Goal: Task Accomplishment & Management: Manage account settings

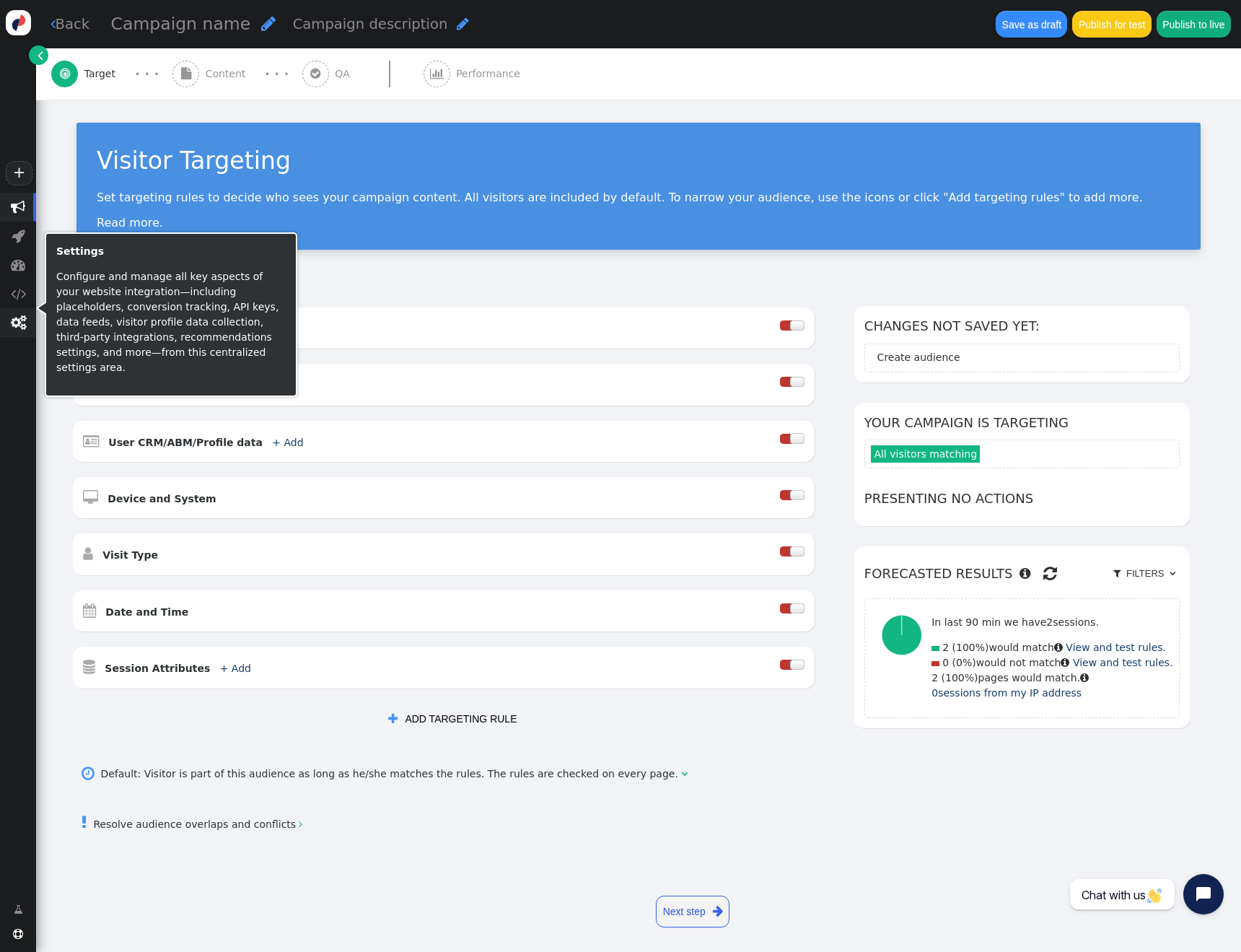
click at [17, 324] on span "" at bounding box center [18, 322] width 15 height 14
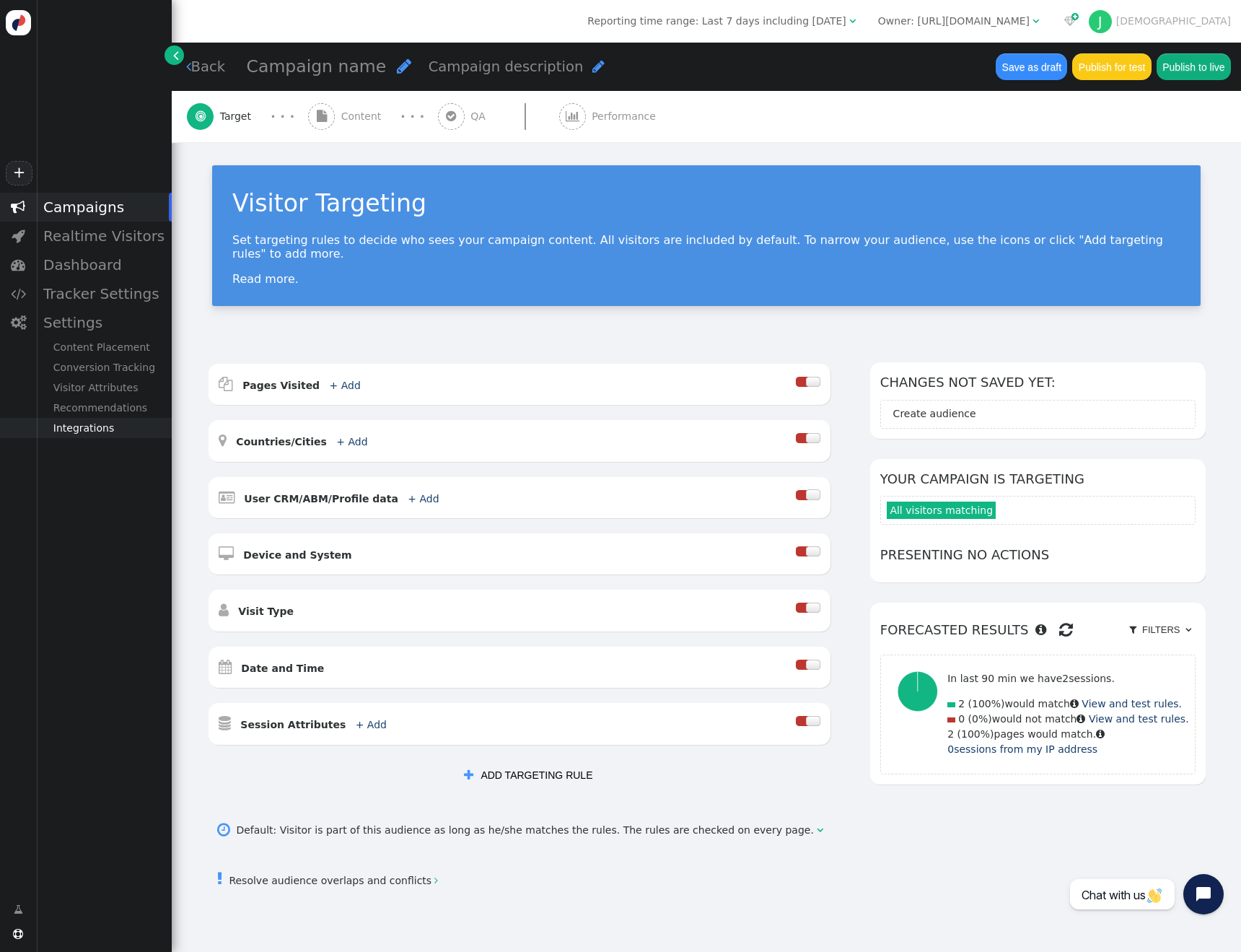
click at [93, 424] on div "Integrations" at bounding box center [104, 427] width 136 height 20
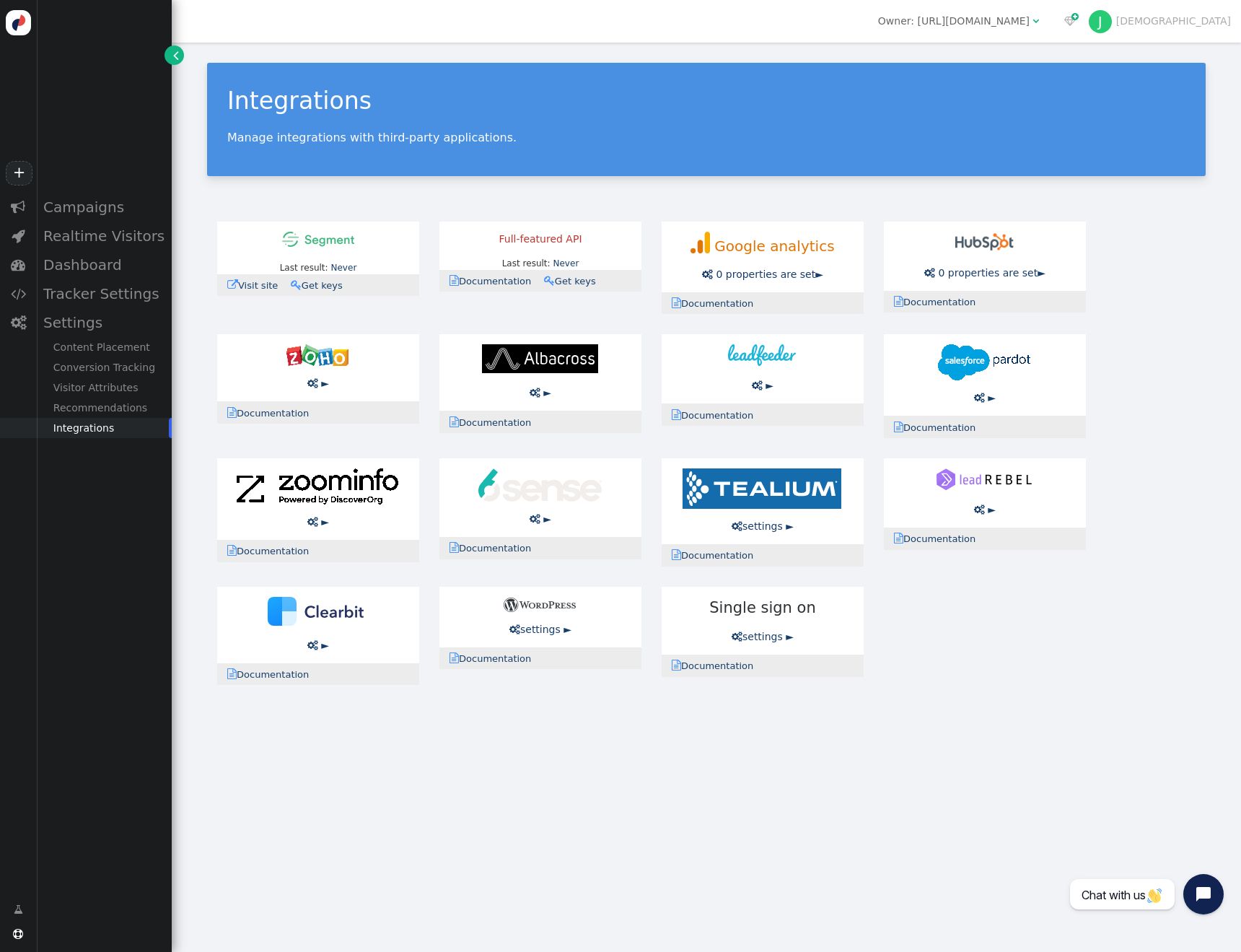
click at [318, 288] on link " Get keys" at bounding box center [321, 285] width 61 height 10
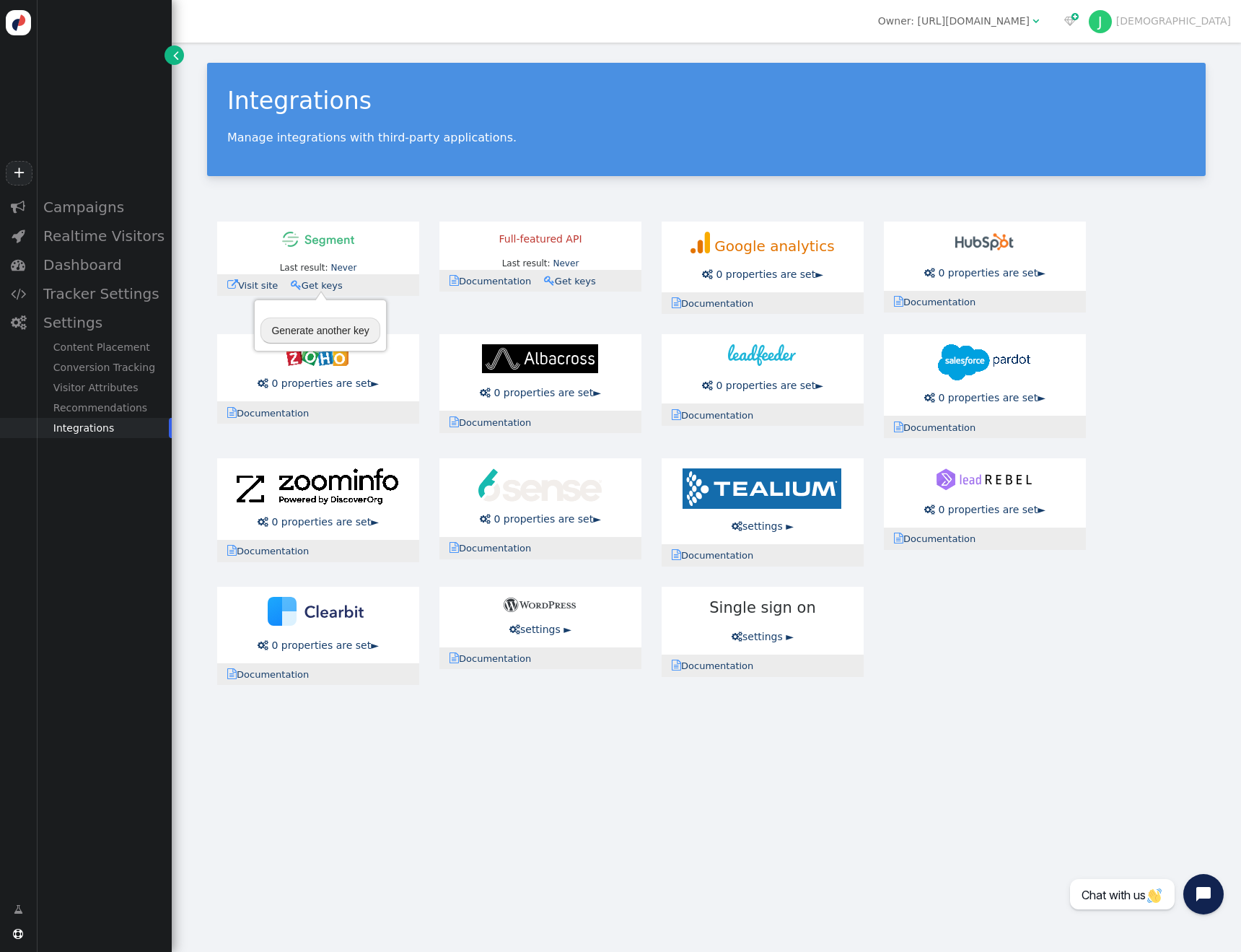
click at [330, 332] on button "Generate another key" at bounding box center [320, 330] width 119 height 26
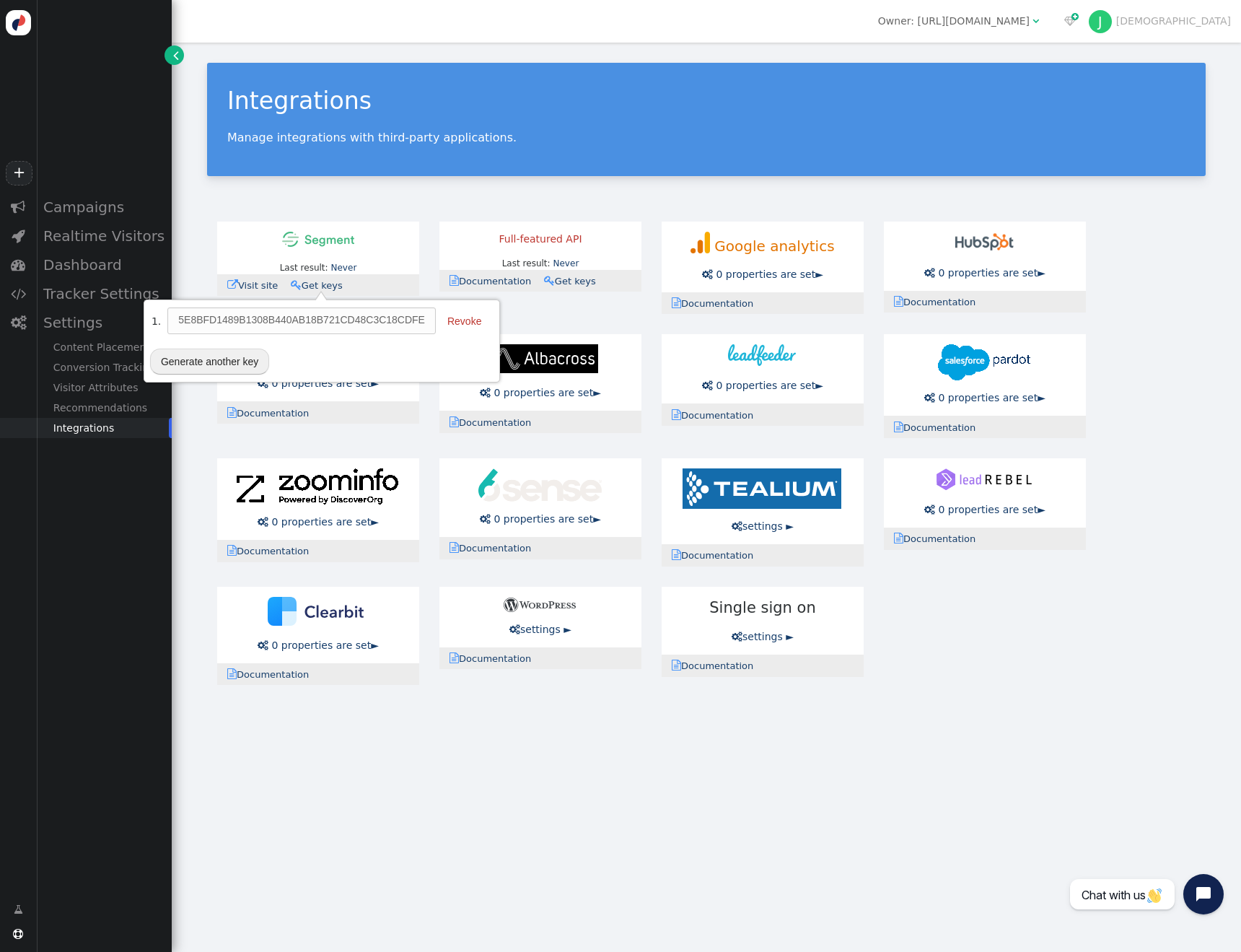
click at [368, 321] on td "5E8BFD1489B1308B440AB18B721CD48C3C18CDFE" at bounding box center [301, 320] width 268 height 26
click at [368, 320] on td "5E8BFD1489B1308B440AB18B721CD48C3C18CDFE" at bounding box center [301, 320] width 268 height 26
copy tr "5E8BFD1489B1308B440AB18B721CD48C3C18CDFE"
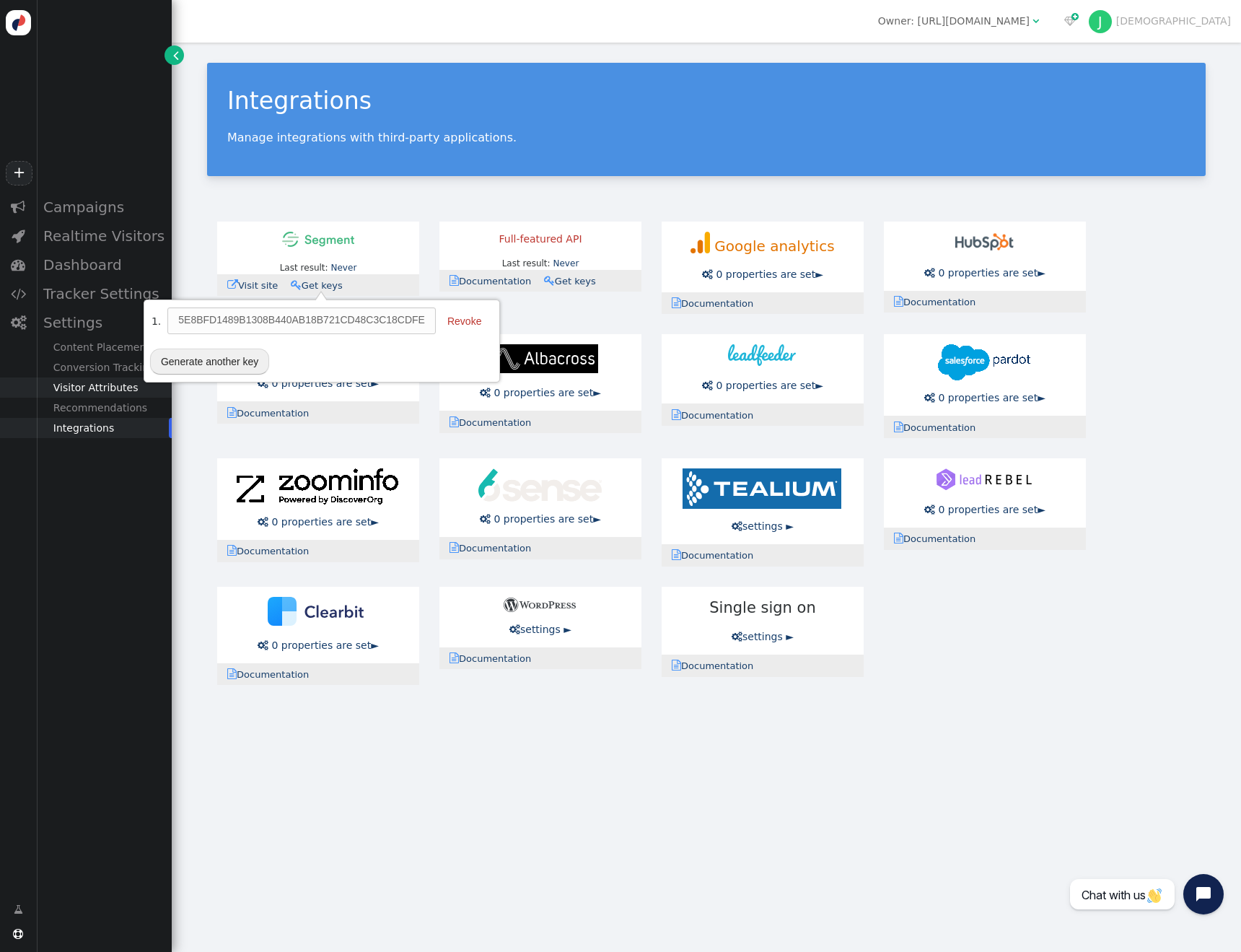
click at [96, 389] on div "Visitor Attributes" at bounding box center [104, 387] width 136 height 20
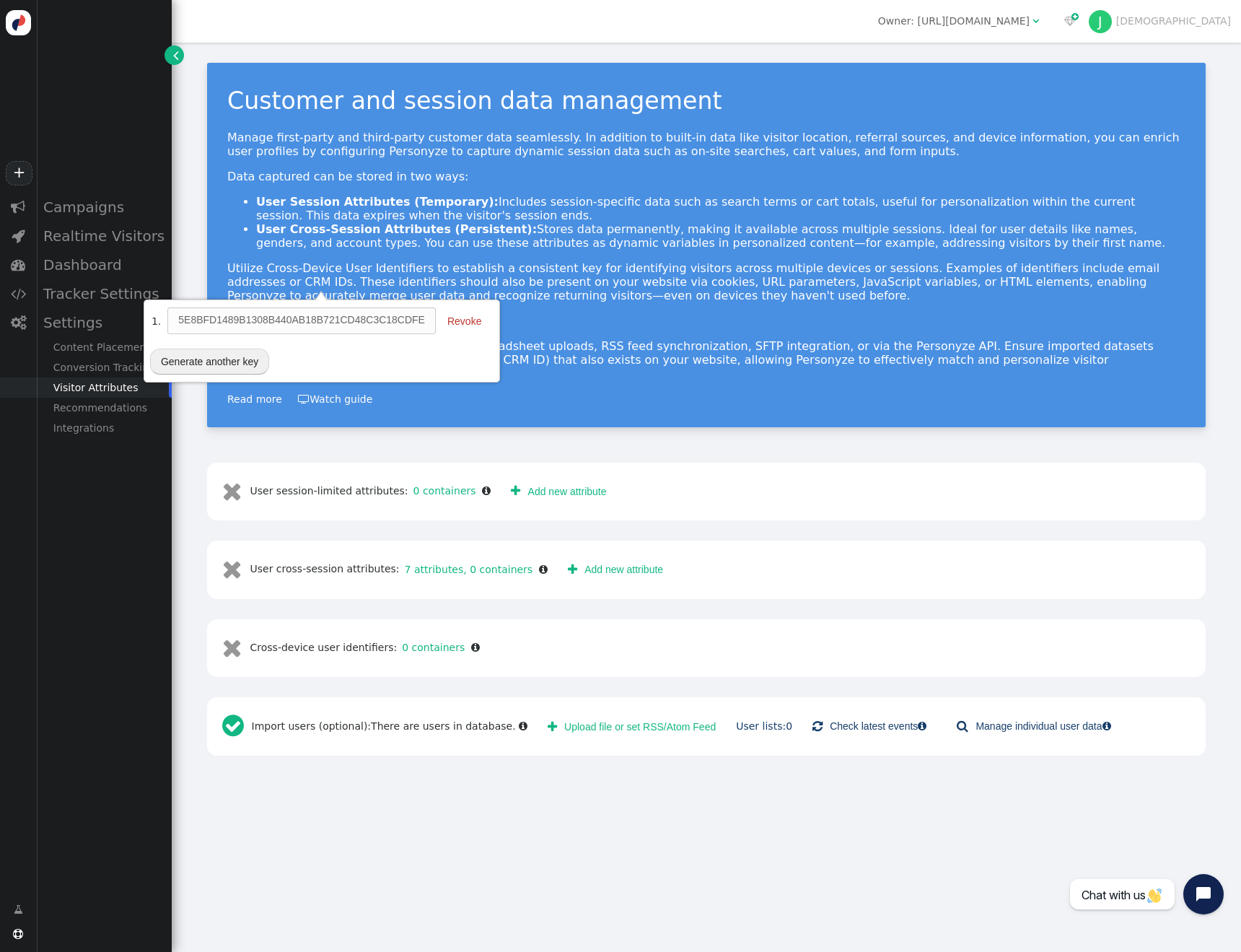
click at [711, 424] on div "Customer and session data management Manage first-party and third-party custome…" at bounding box center [706, 409] width 1069 height 733
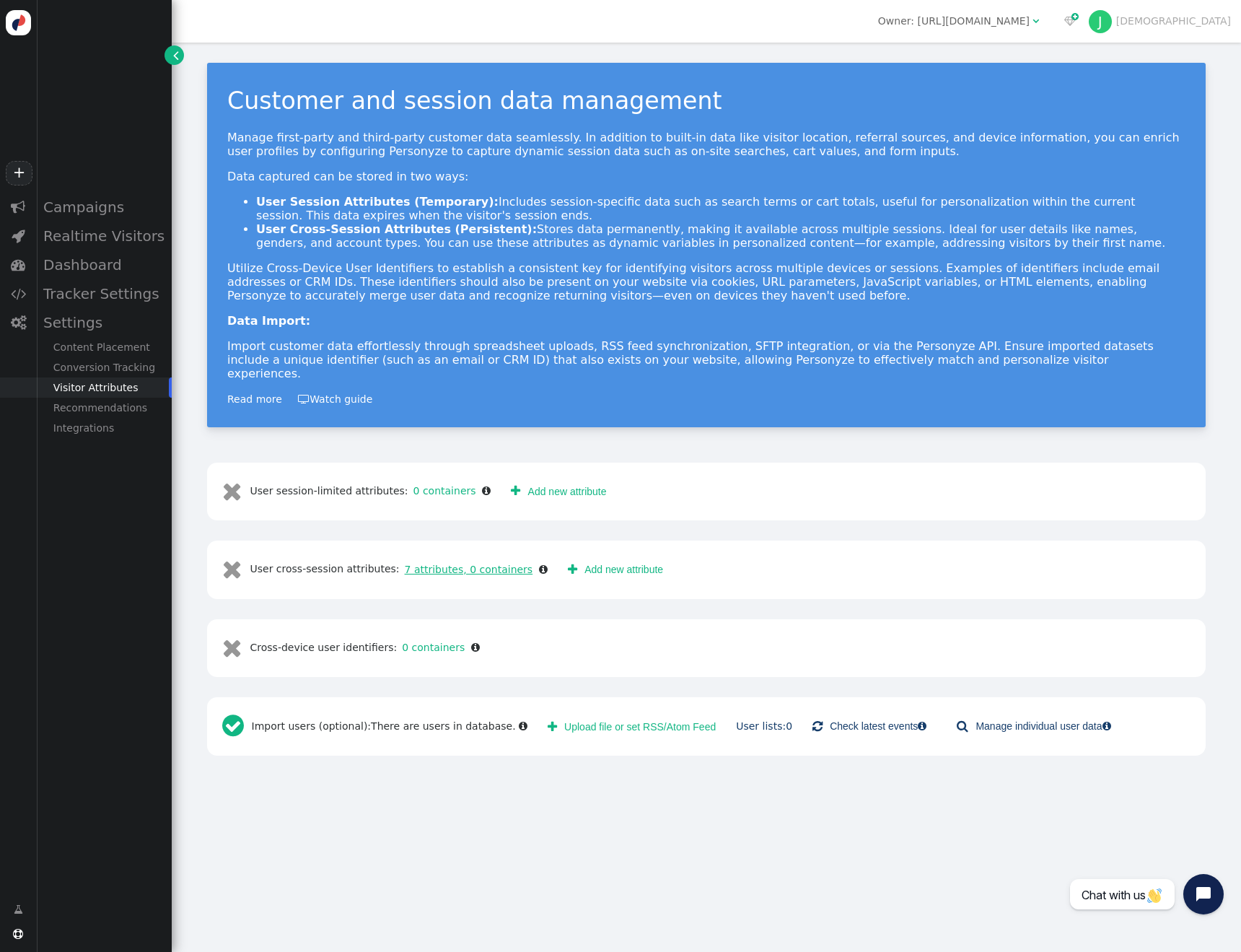
click at [431, 563] on link "7 attributes, 0 containers" at bounding box center [466, 569] width 134 height 11
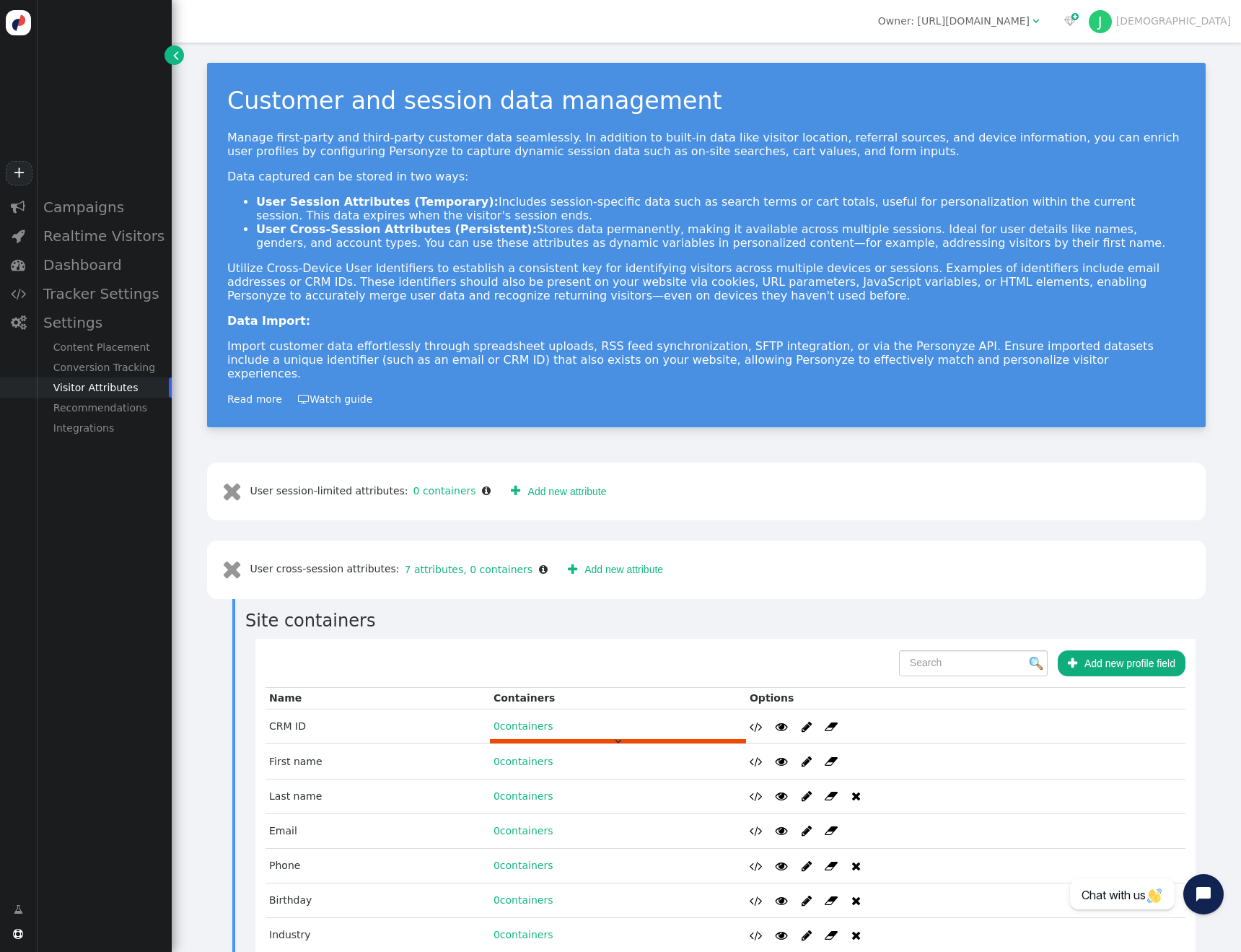
click at [516, 720] on link "0 containers" at bounding box center [523, 726] width 60 height 11
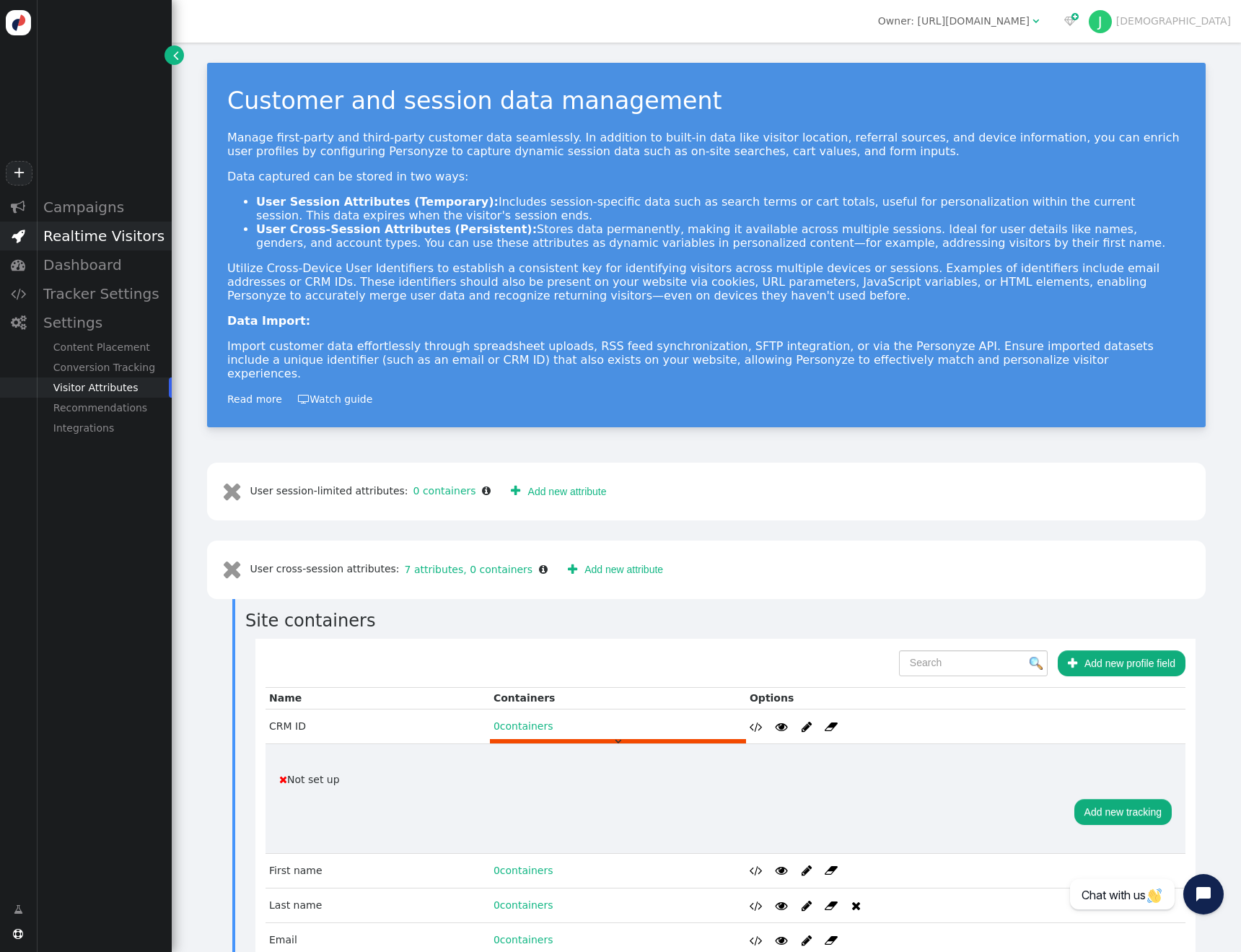
click at [89, 241] on div "Realtime Visitors" at bounding box center [104, 235] width 136 height 29
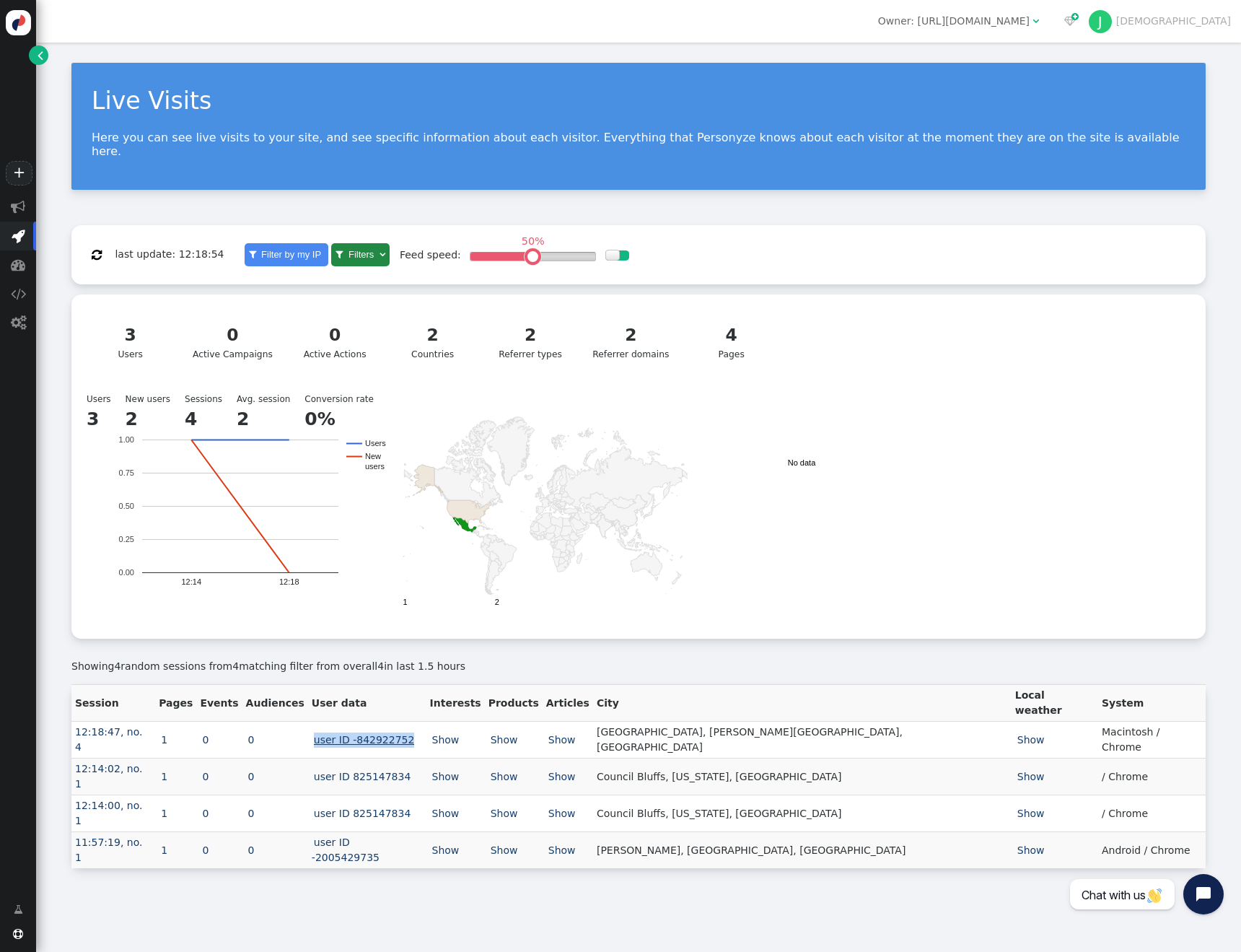
drag, startPoint x: 472, startPoint y: 707, endPoint x: 364, endPoint y: 709, distance: 108.0
click at [365, 722] on td "user ID -842922752" at bounding box center [367, 740] width 118 height 37
copy link "user ID -842922752"
click at [462, 734] on link "Show" at bounding box center [446, 739] width 31 height 11
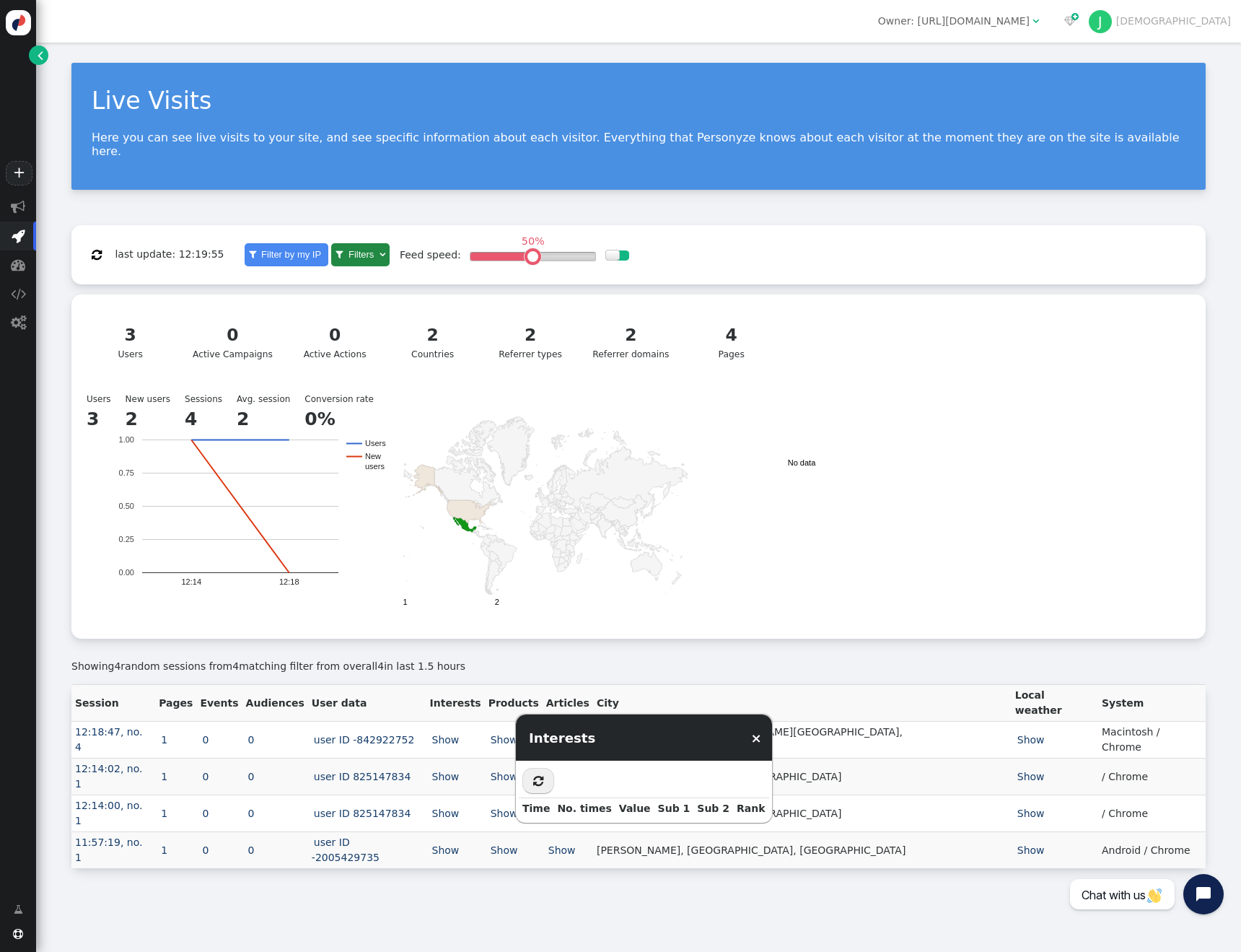
click at [838, 599] on rect "A chart." at bounding box center [802, 506] width 217 height 217
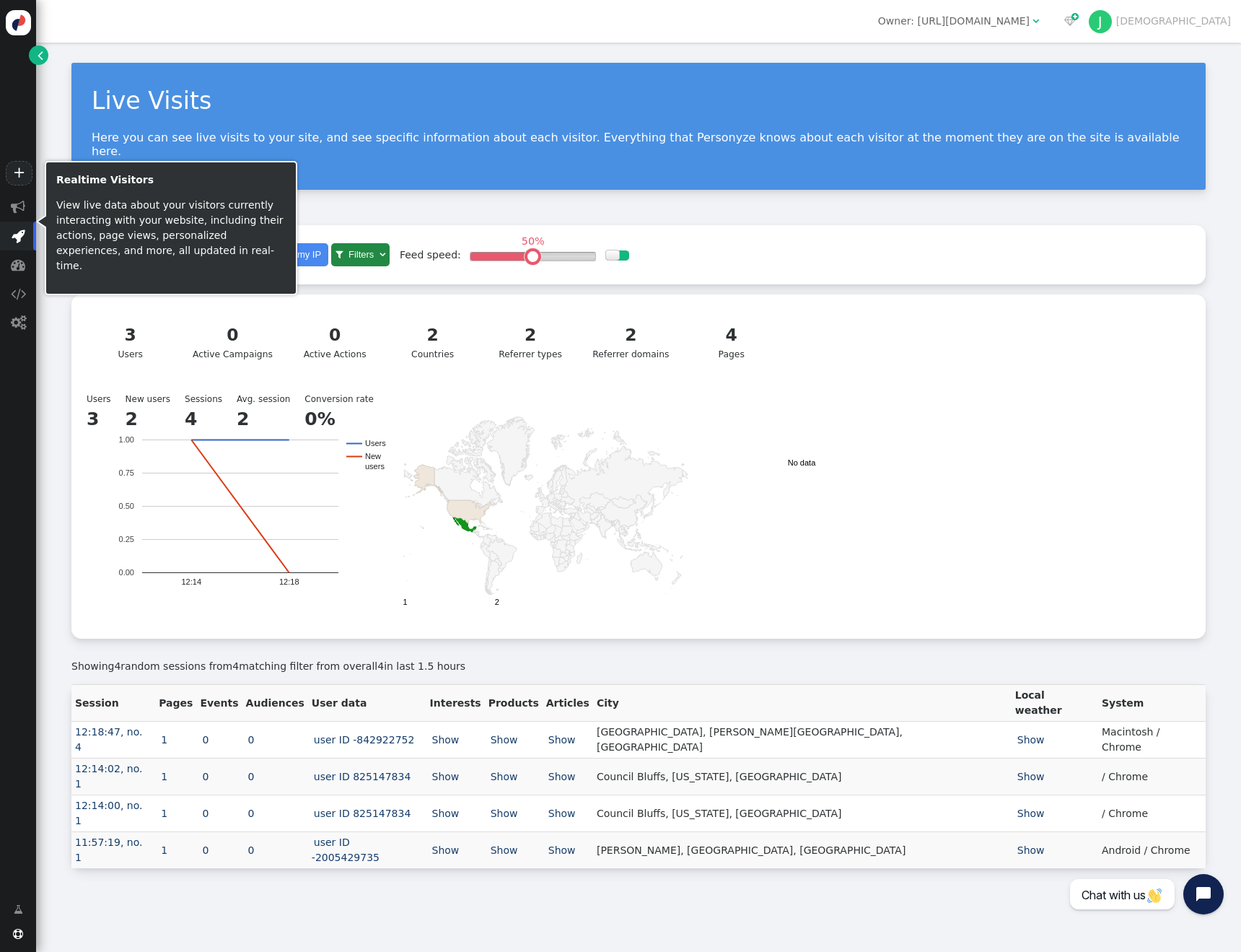
click at [16, 235] on span "" at bounding box center [18, 235] width 13 height 14
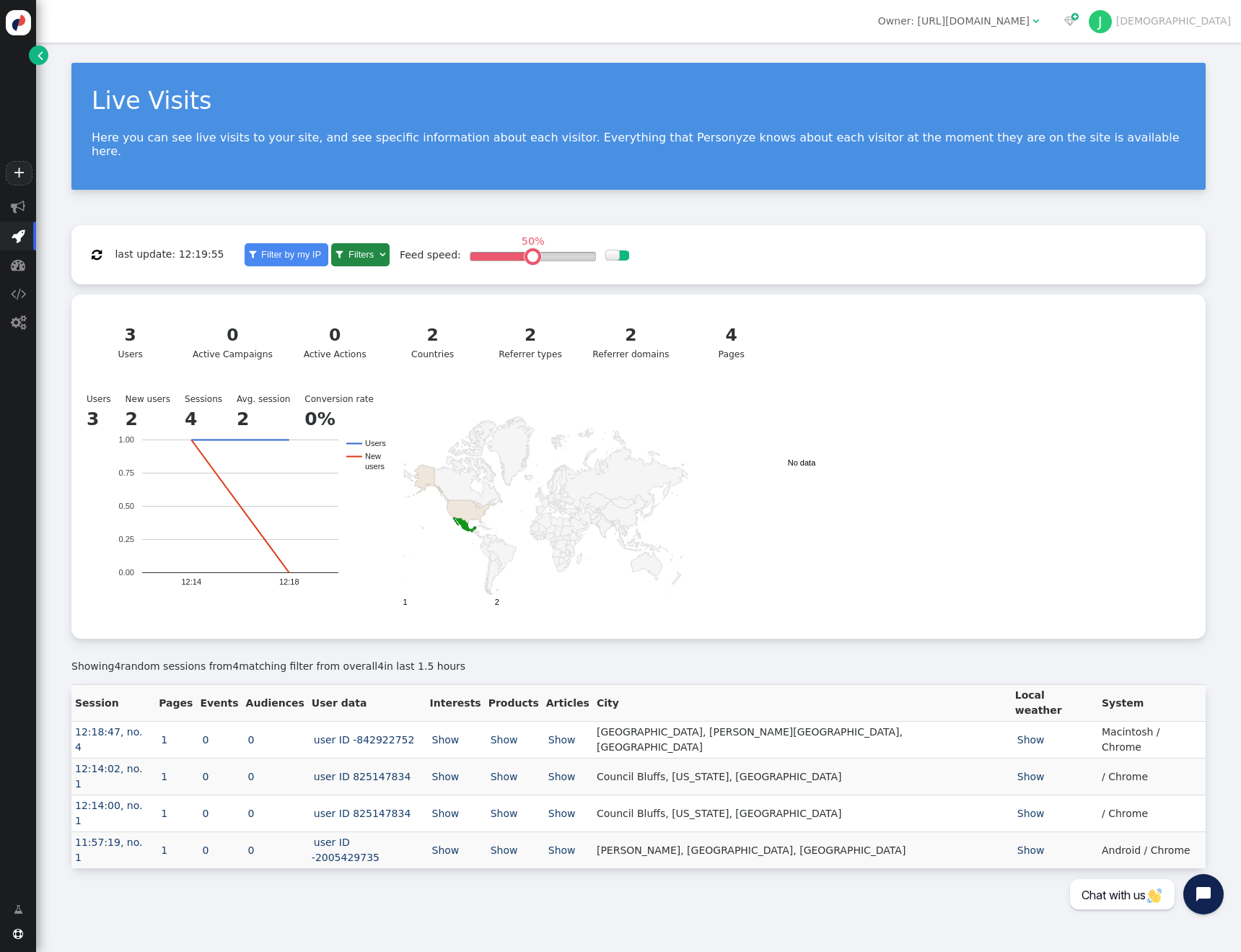
click at [32, 146] on div "+" at bounding box center [18, 96] width 36 height 193
click at [40, 53] on span "" at bounding box center [40, 55] width 6 height 15
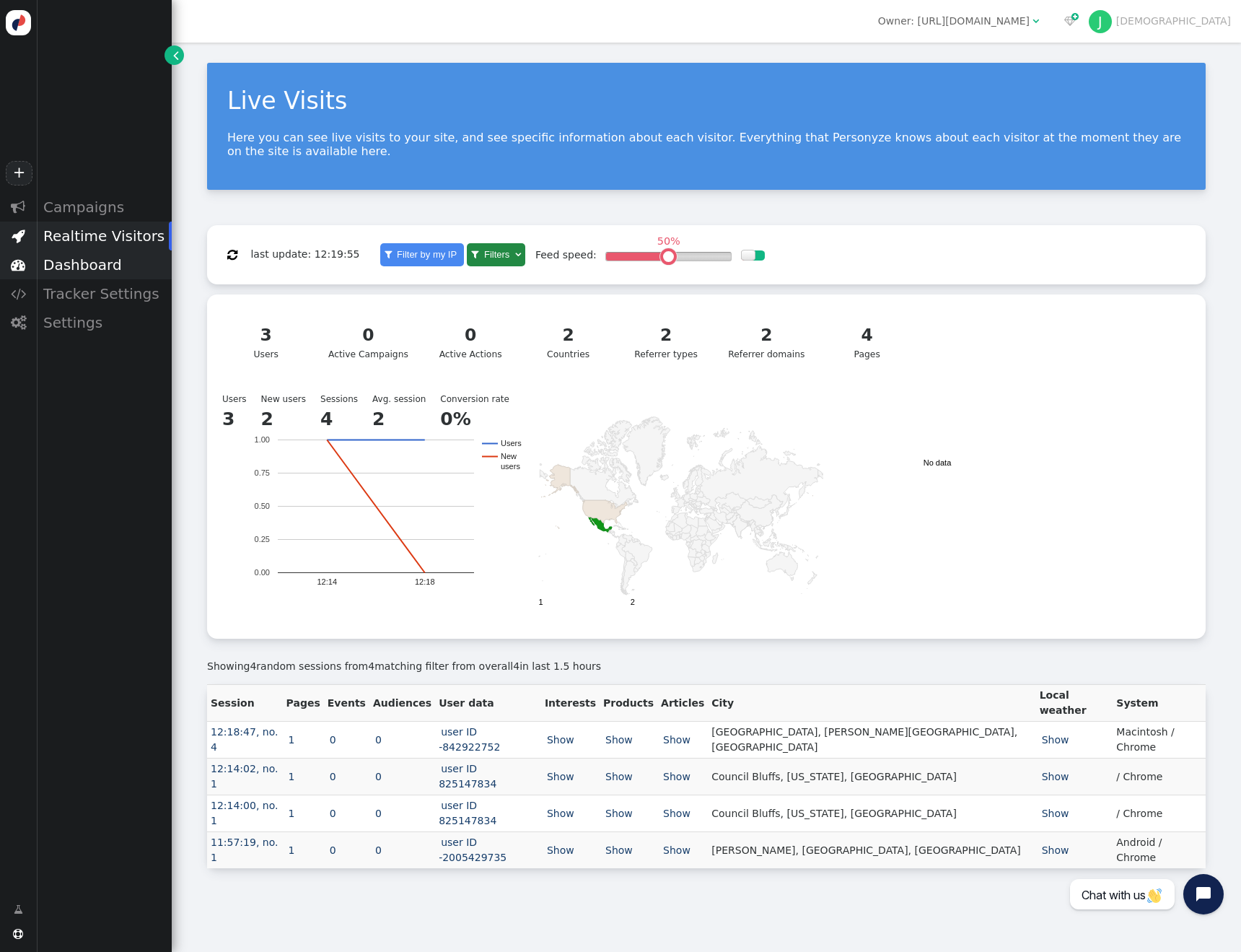
click at [111, 261] on div "Dashboard" at bounding box center [104, 265] width 136 height 29
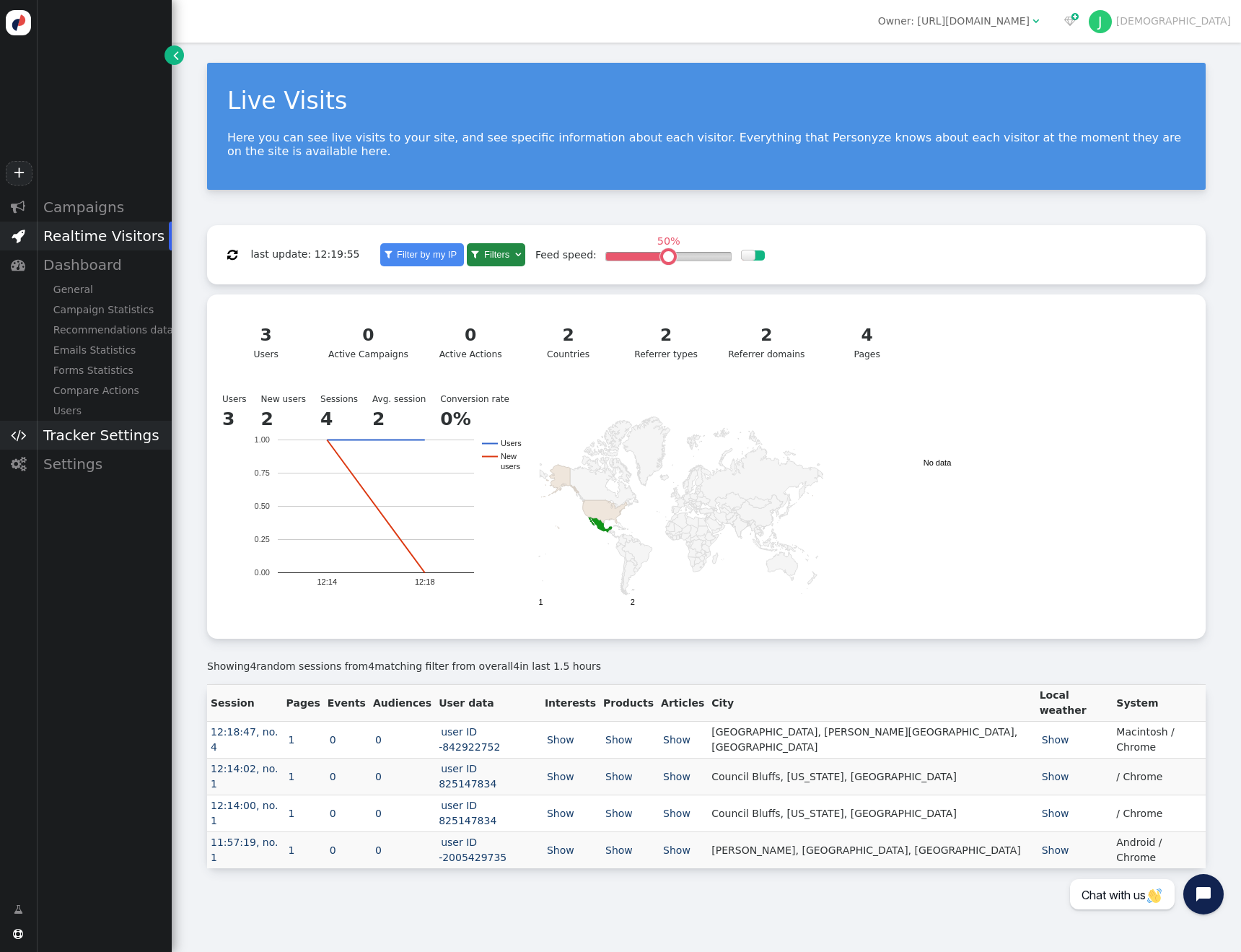
click at [109, 427] on div "Tracker Settings" at bounding box center [104, 435] width 136 height 29
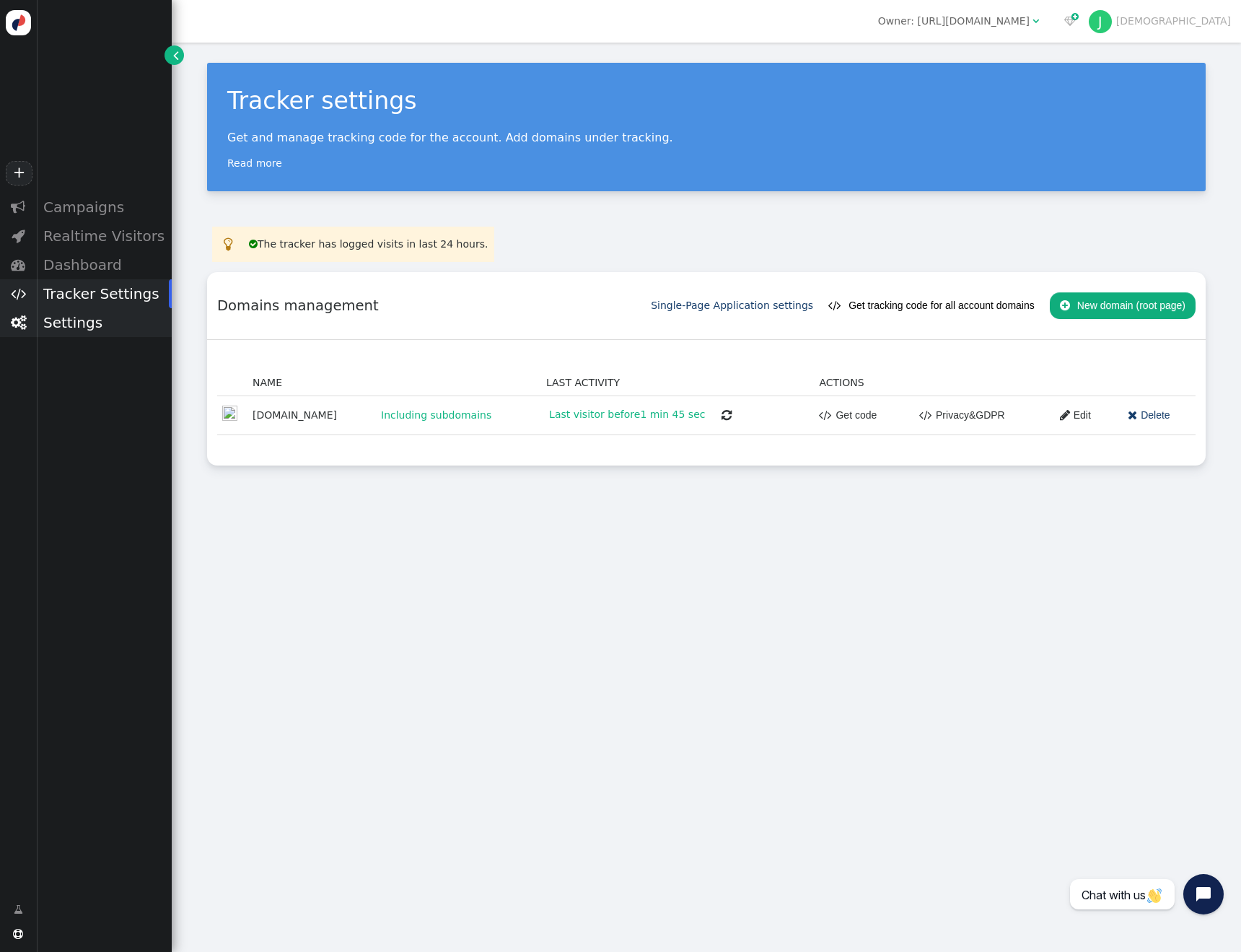
click at [73, 326] on div "Settings" at bounding box center [104, 322] width 136 height 29
click at [119, 386] on div "Visitor Attributes" at bounding box center [104, 387] width 136 height 20
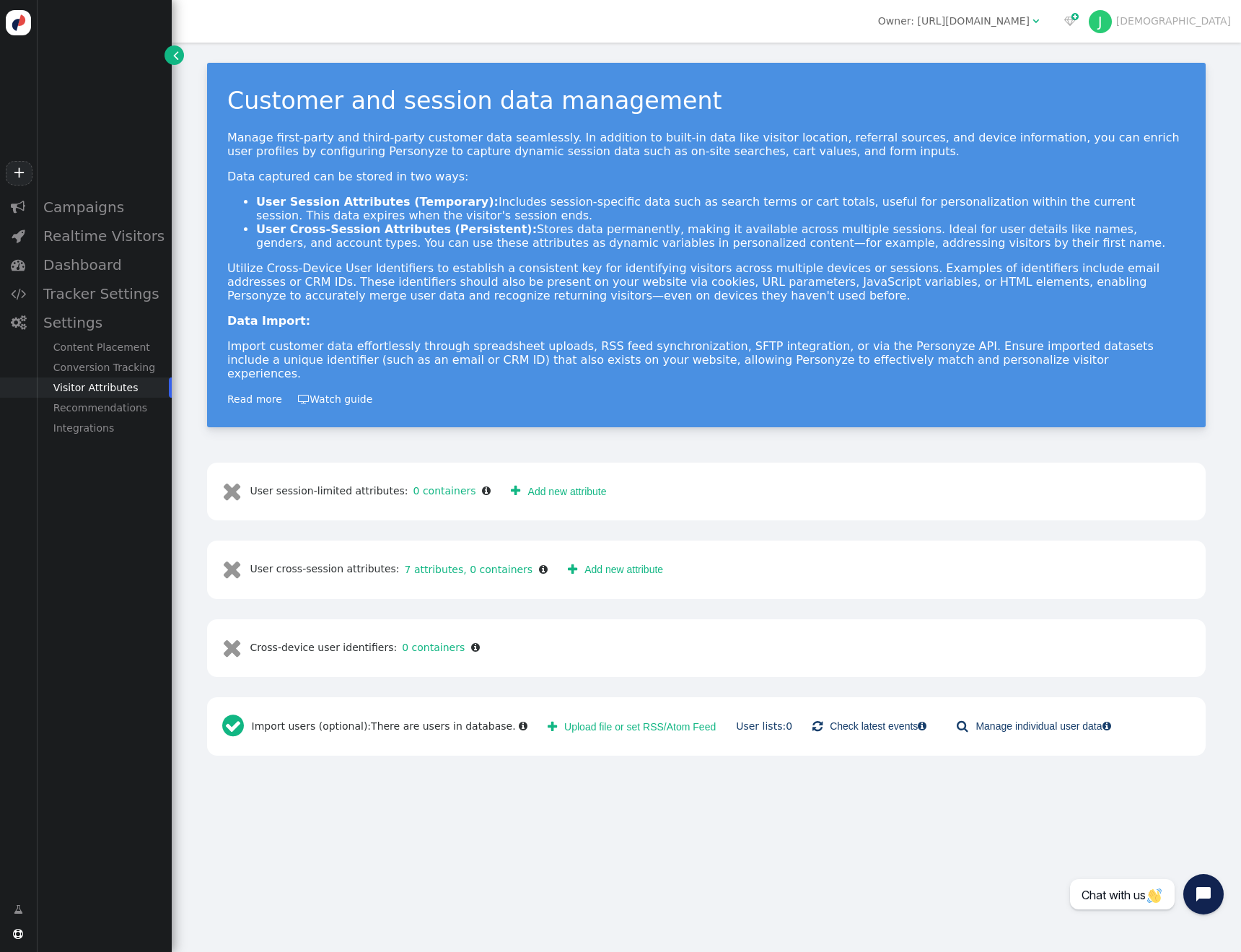
click at [610, 718] on button " Upload file or set RSS/Atom Feed" at bounding box center [631, 726] width 188 height 26
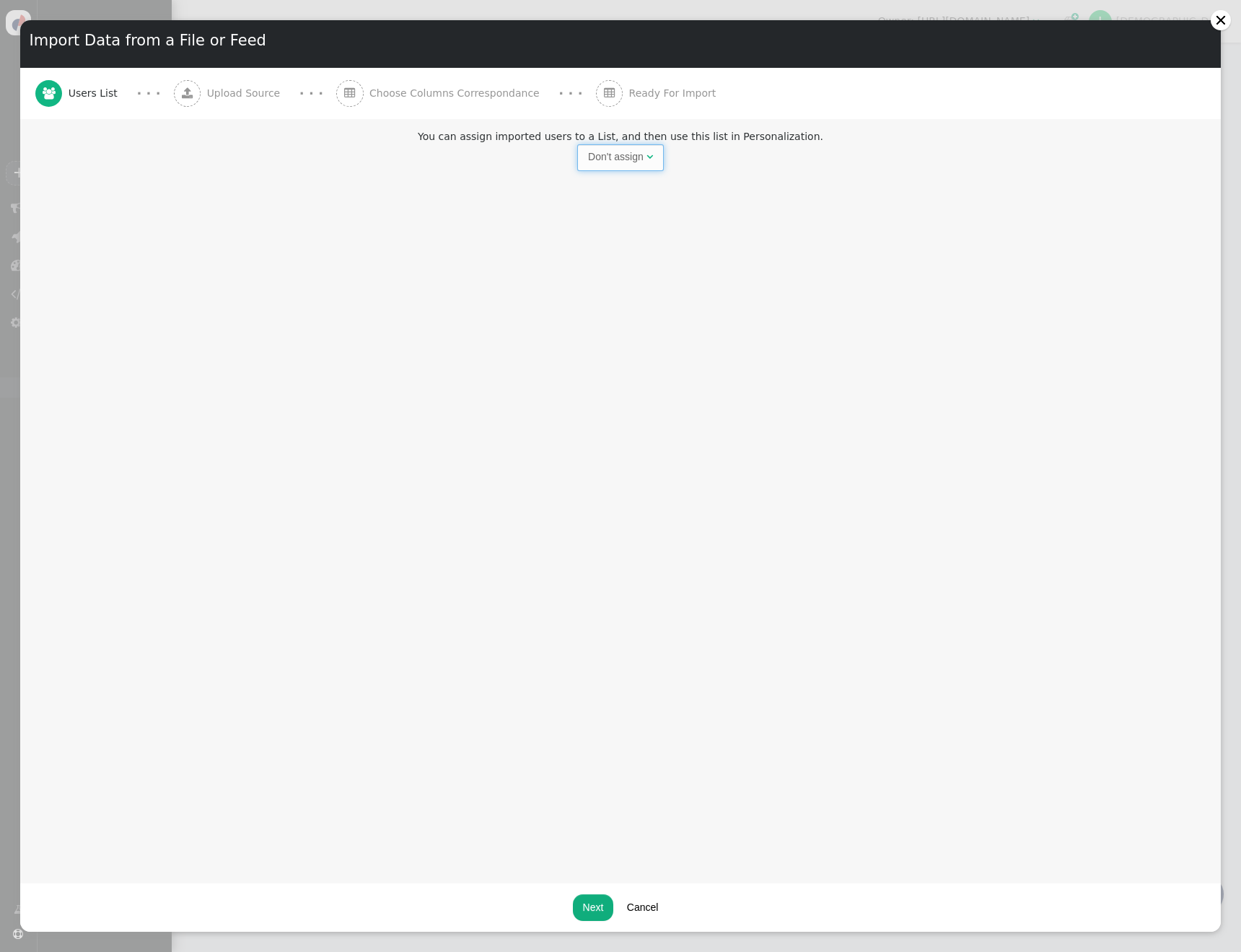
click at [630, 146] on span "Don't assign " at bounding box center [621, 157] width 87 height 26
click at [657, 150] on input "text" at bounding box center [708, 157] width 149 height 26
click at [1219, 21] on div at bounding box center [1220, 19] width 11 height 11
